Goal: Navigation & Orientation: Understand site structure

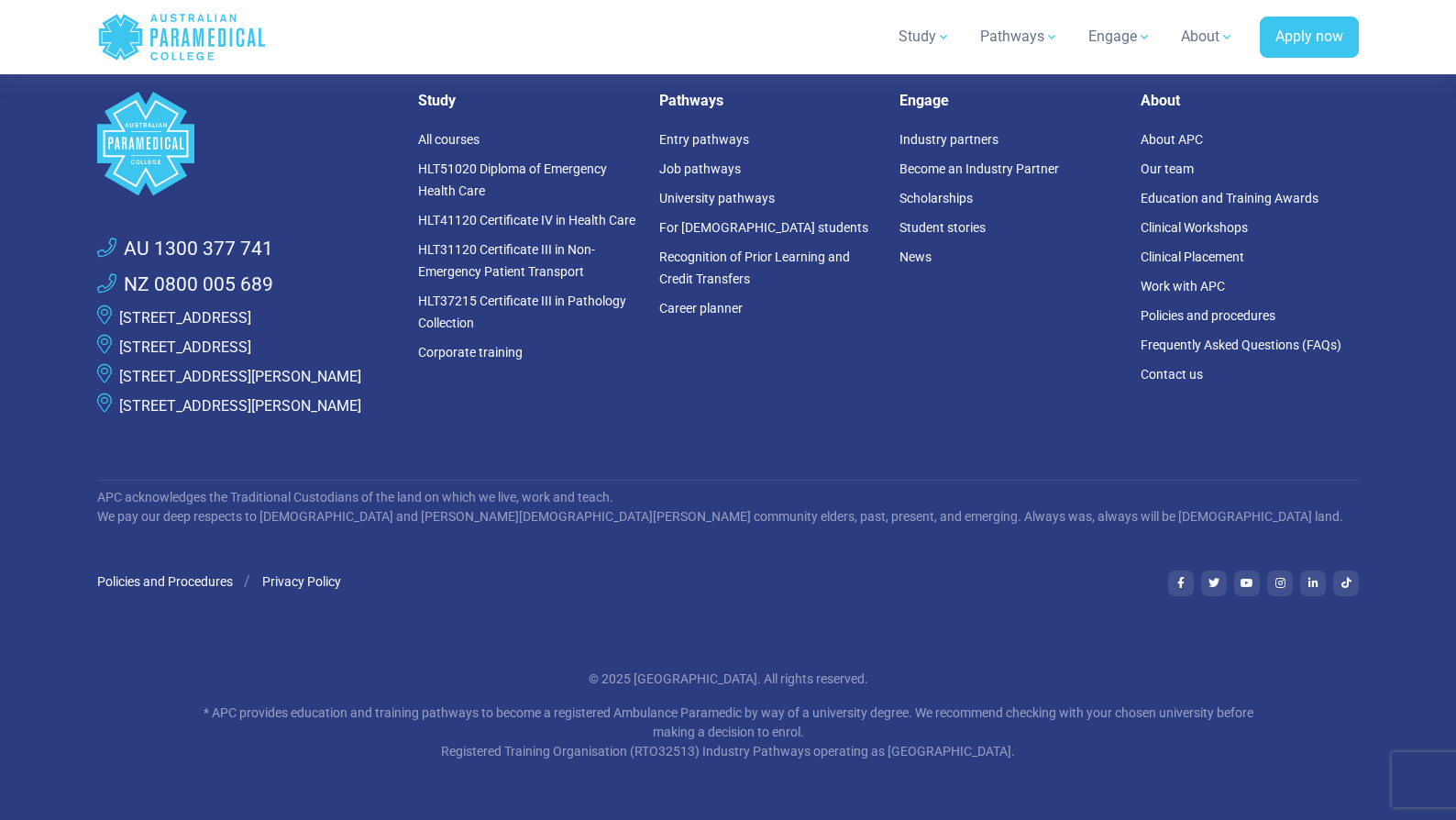
scroll to position [8432, 0]
click at [1191, 176] on link "Our team" at bounding box center [1167, 168] width 54 height 14
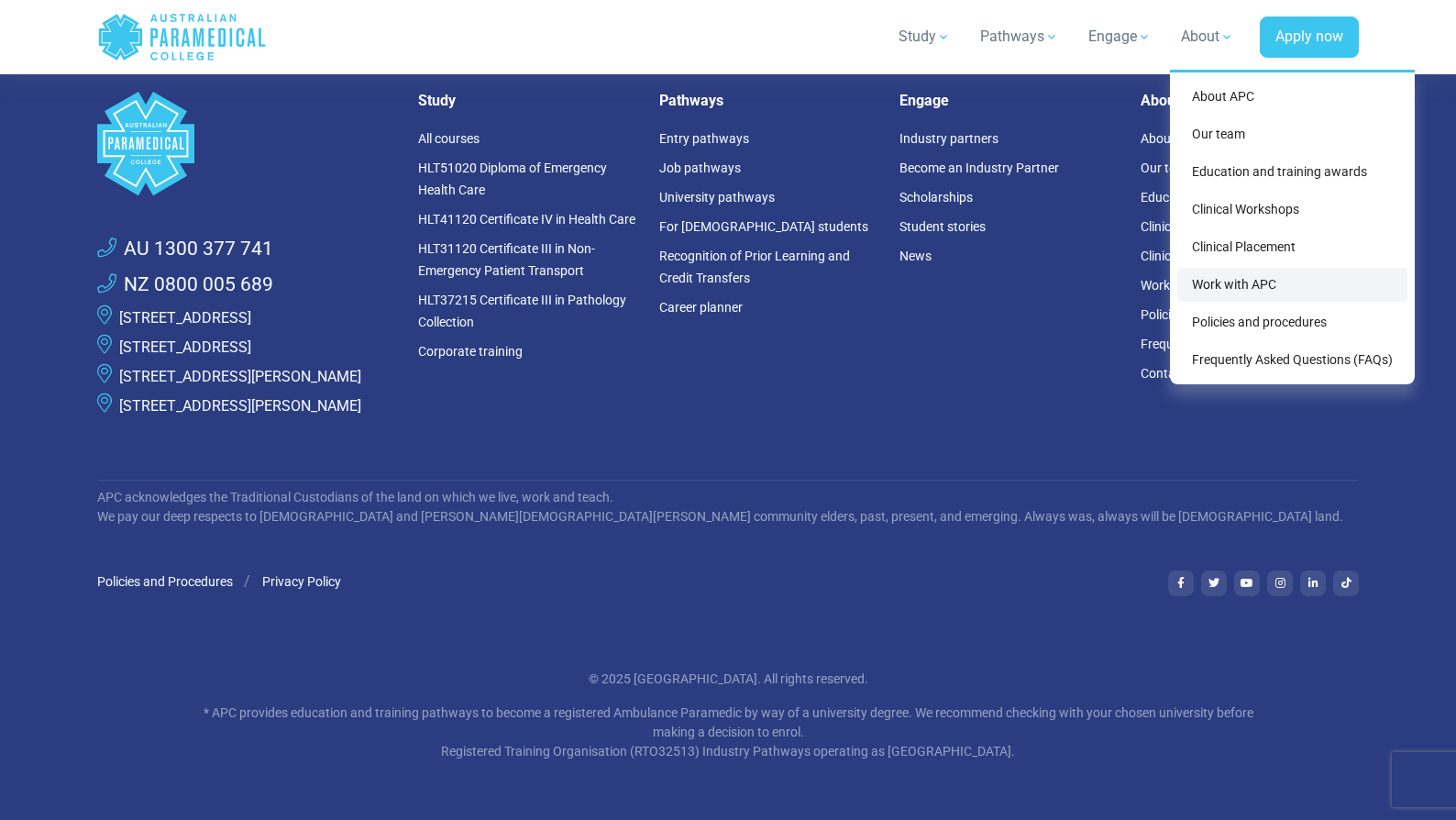
click at [1181, 301] on link "Work with APC" at bounding box center [1291, 284] width 231 height 33
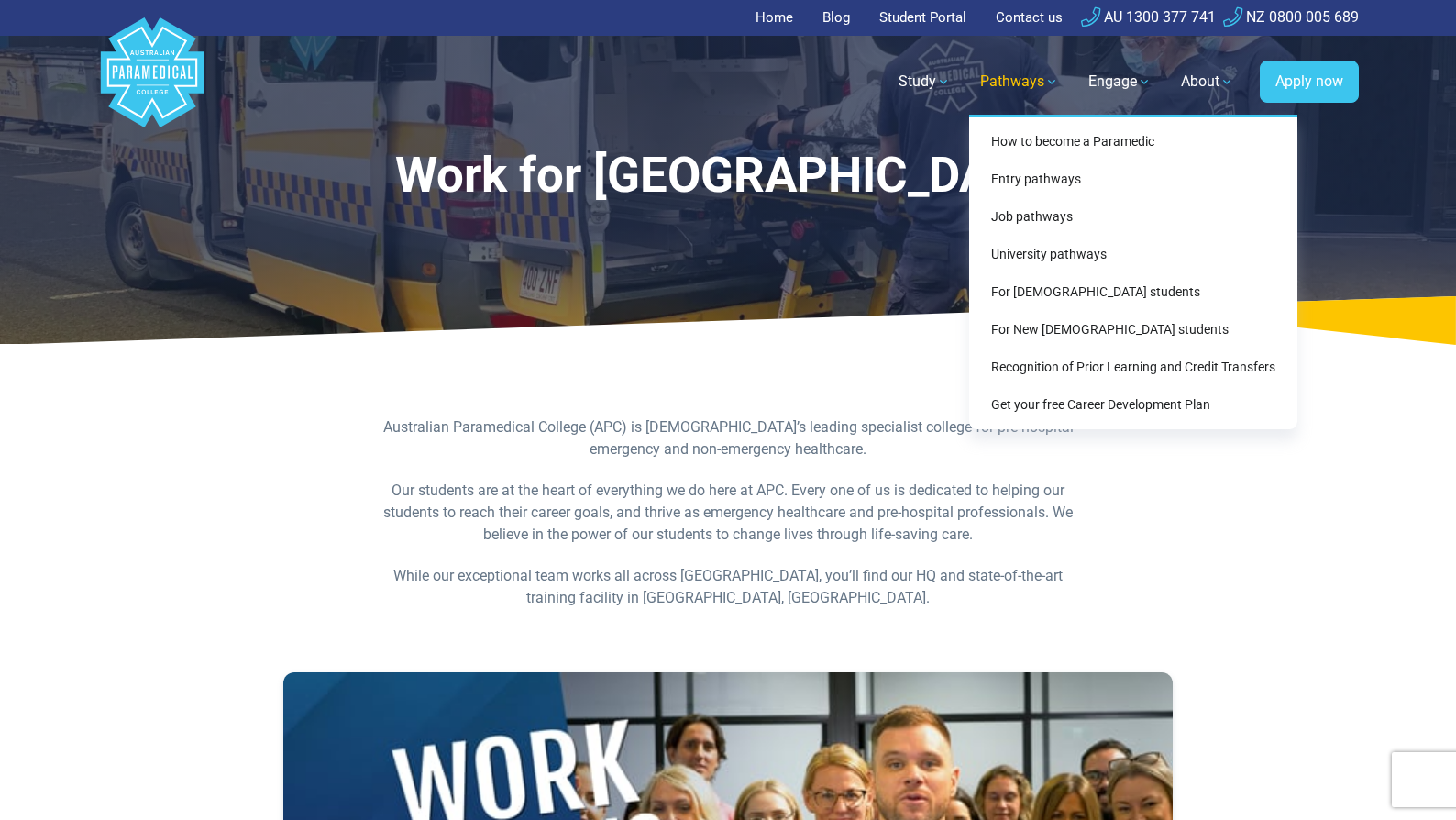
scroll to position [2, 0]
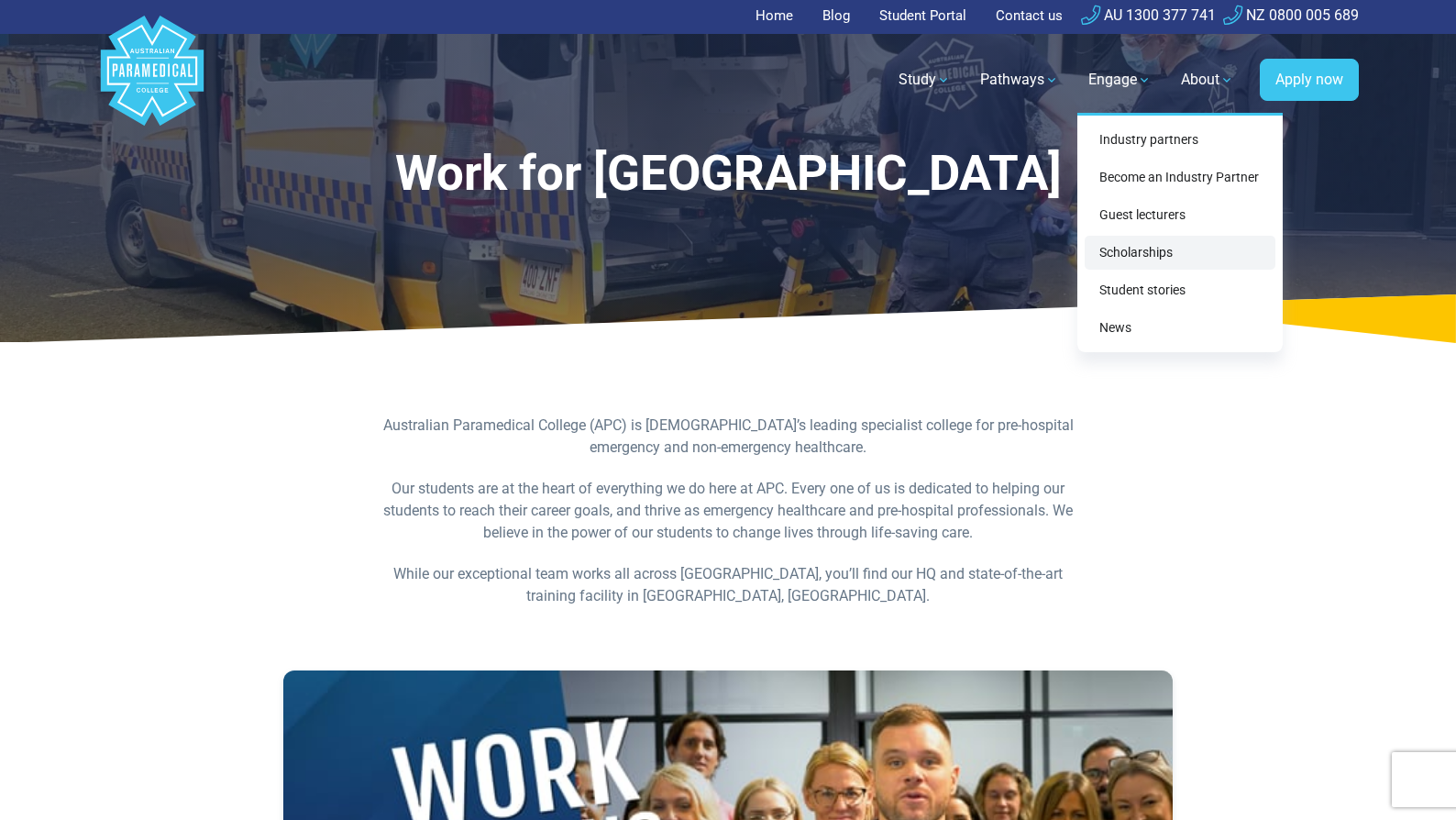
click at [1085, 270] on link "Scholarships" at bounding box center [1180, 252] width 190 height 33
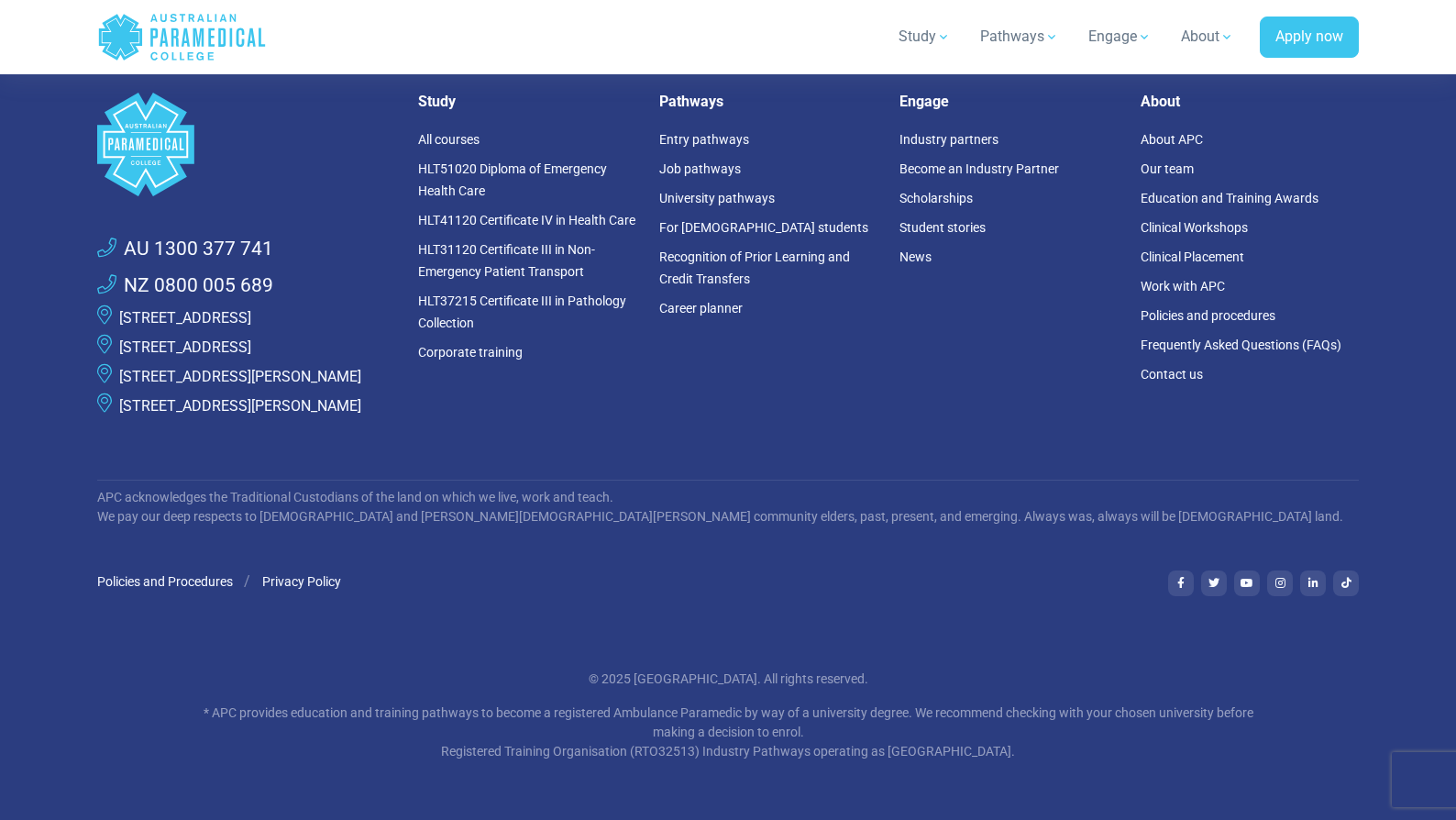
scroll to position [4997, 0]
click at [948, 176] on link "Become an Industry Partner" at bounding box center [979, 168] width 160 height 14
